Goal: Check status: Check status

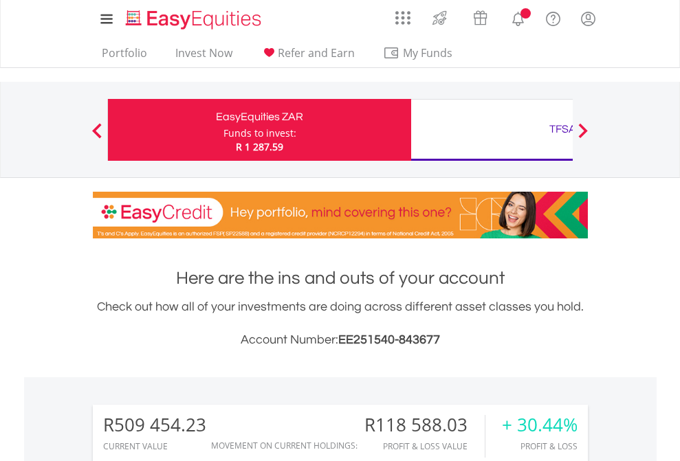
scroll to position [132, 216]
click at [223, 130] on div "Funds to invest:" at bounding box center [259, 134] width 73 height 14
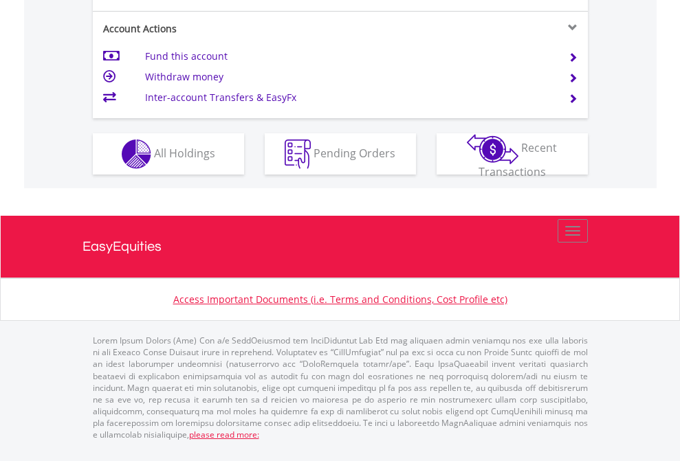
scroll to position [1345, 0]
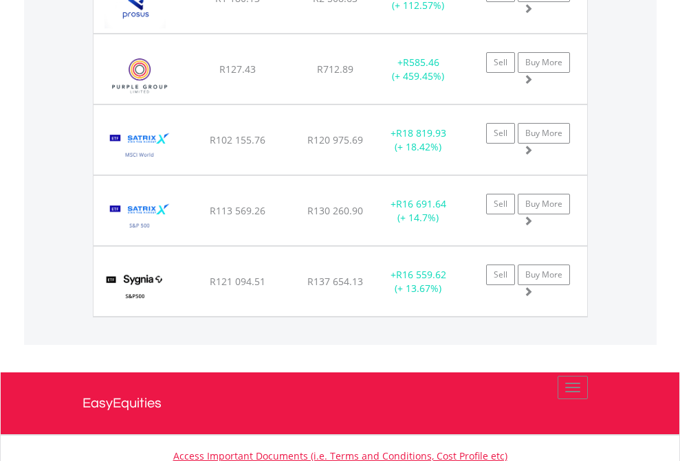
scroll to position [132, 216]
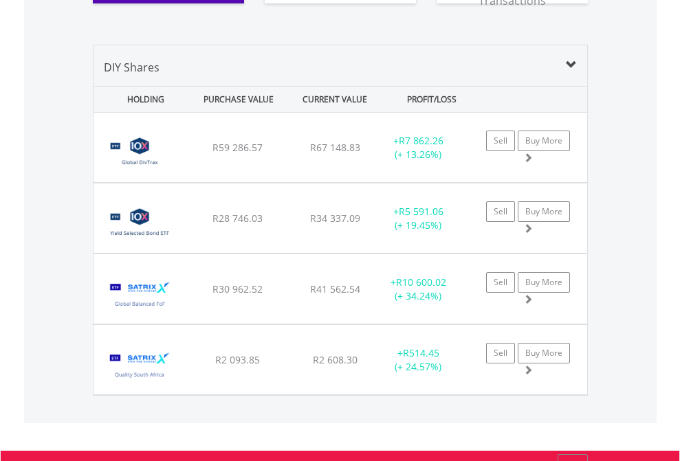
scroll to position [1584, 0]
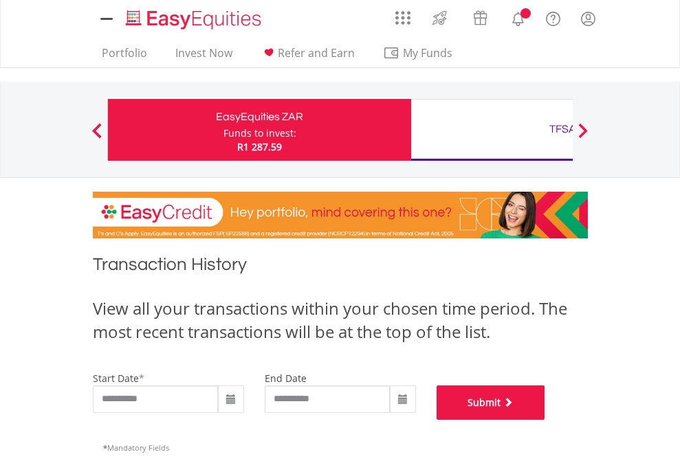
click at [545, 420] on button "Submit" at bounding box center [491, 403] width 109 height 34
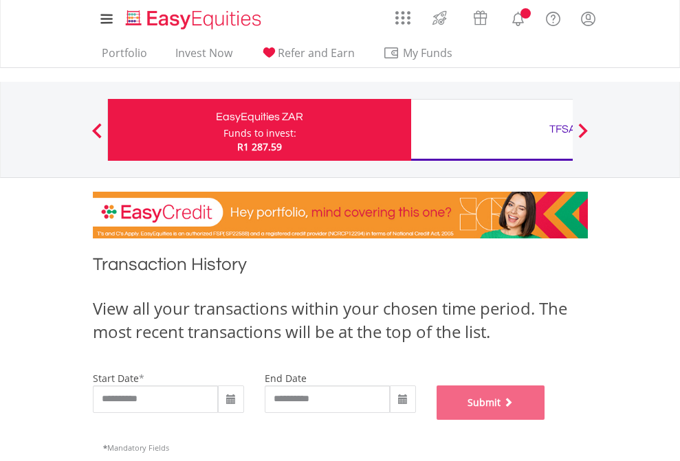
scroll to position [558, 0]
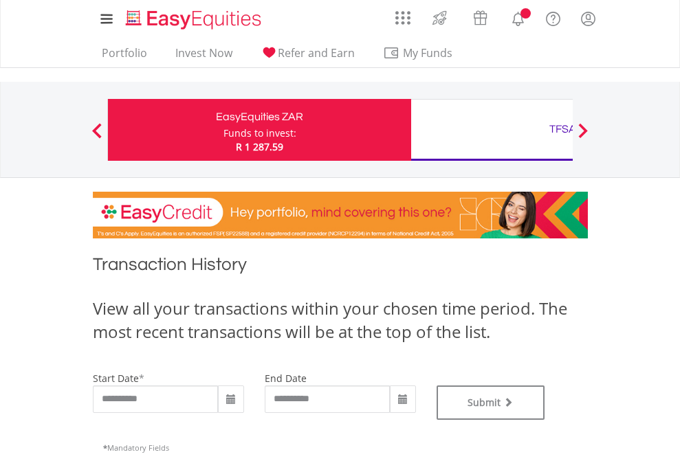
click at [492, 130] on div "TFSA" at bounding box center [562, 129] width 287 height 19
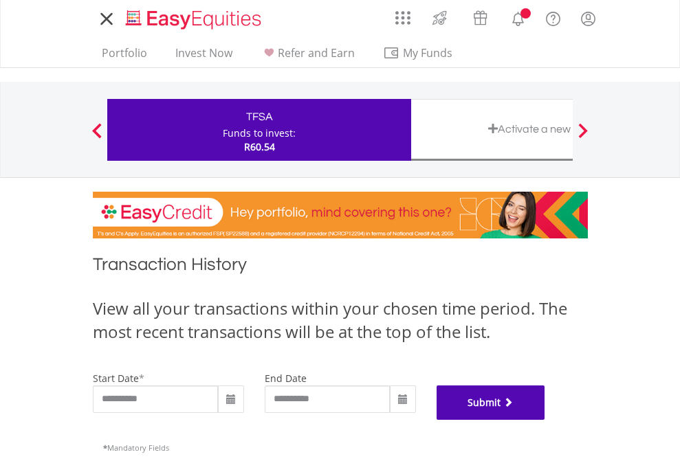
click at [545, 420] on button "Submit" at bounding box center [491, 403] width 109 height 34
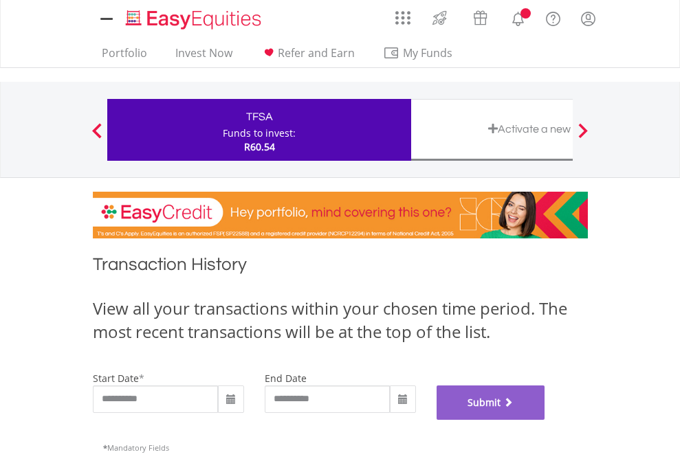
scroll to position [558, 0]
